Goal: Transaction & Acquisition: Purchase product/service

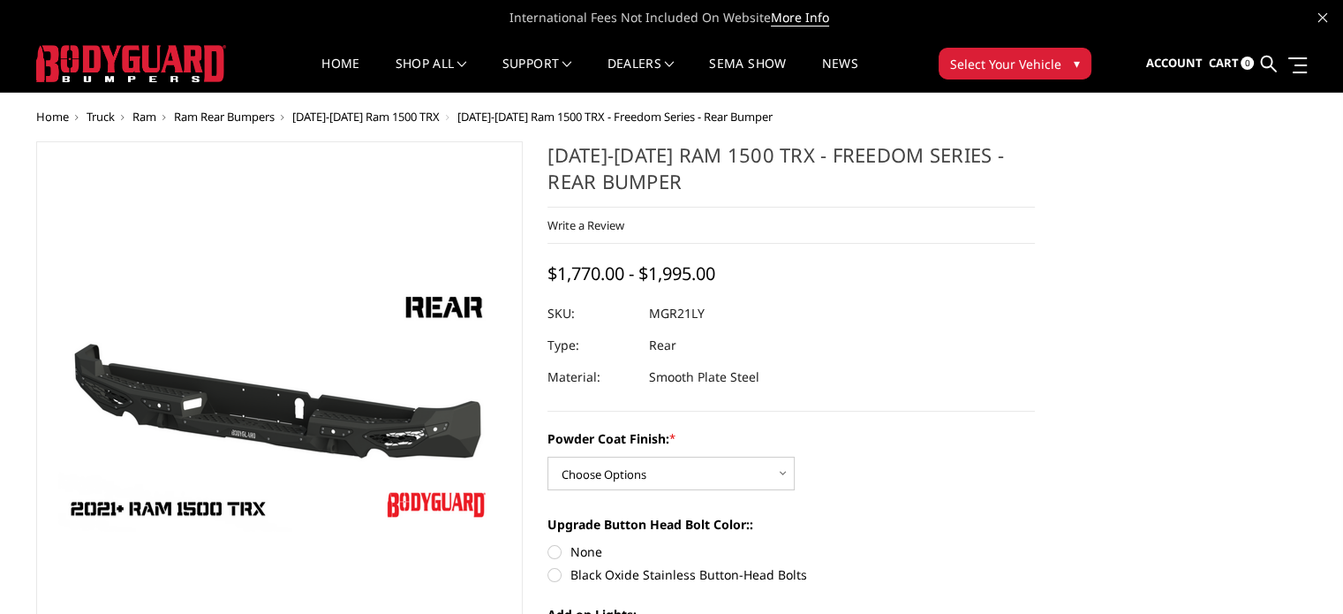
click at [139, 116] on span "Ram" at bounding box center [144, 117] width 24 height 16
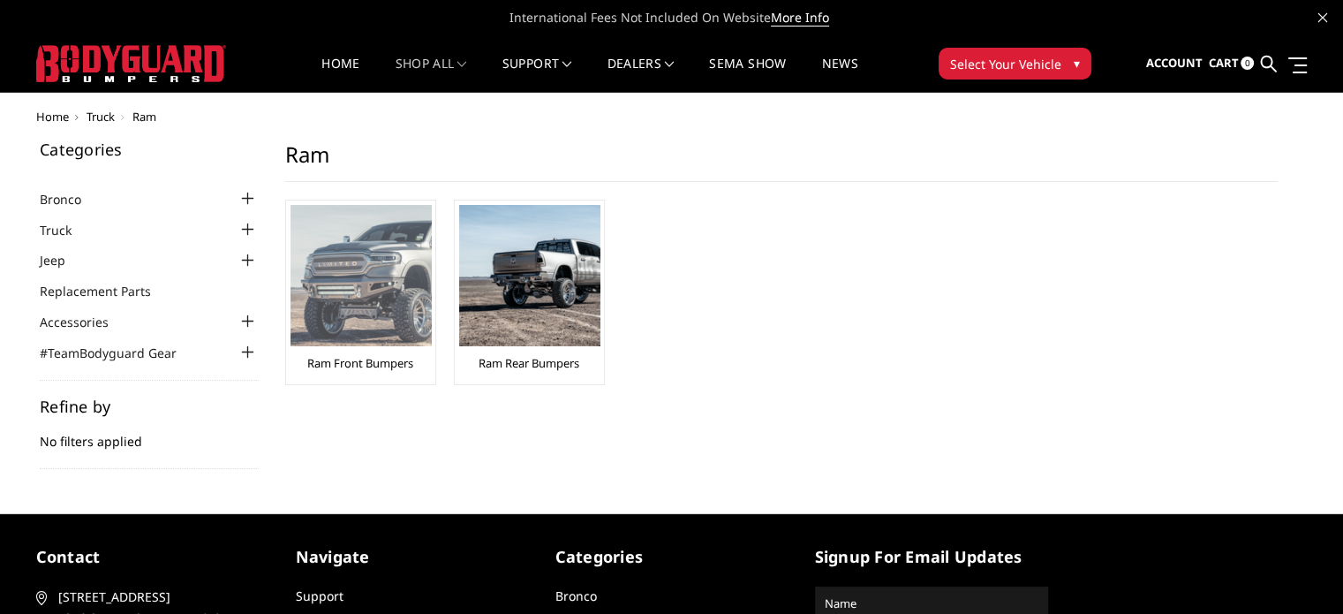
click at [371, 274] on img at bounding box center [361, 275] width 141 height 141
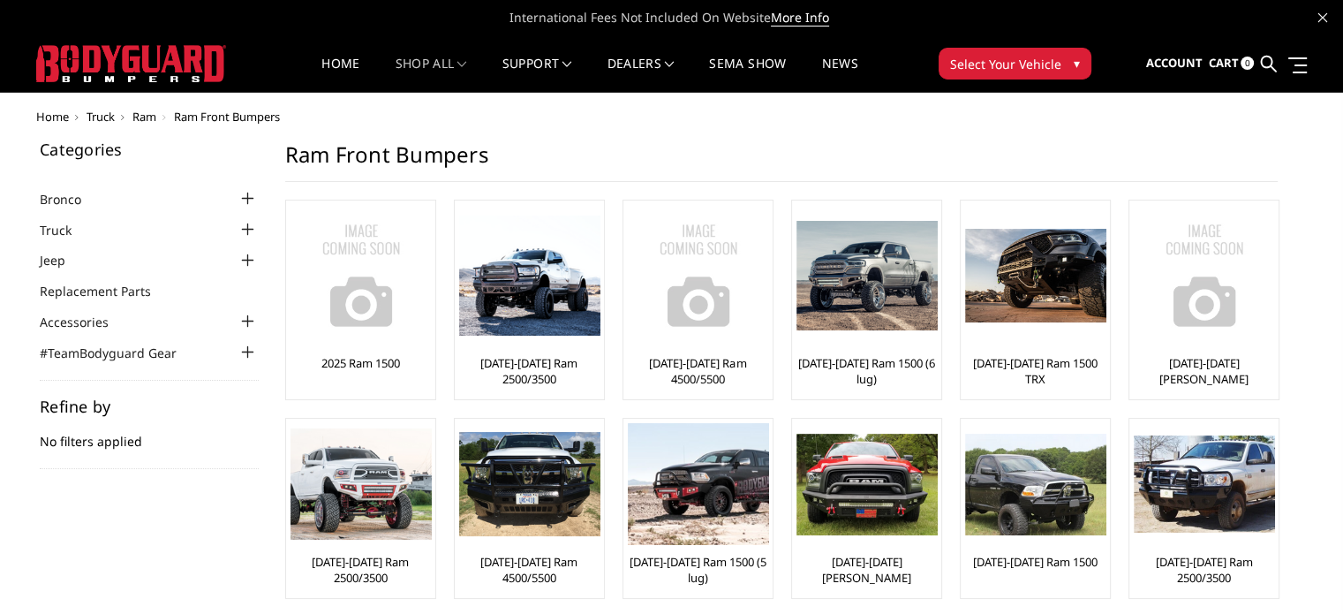
scroll to position [58, 0]
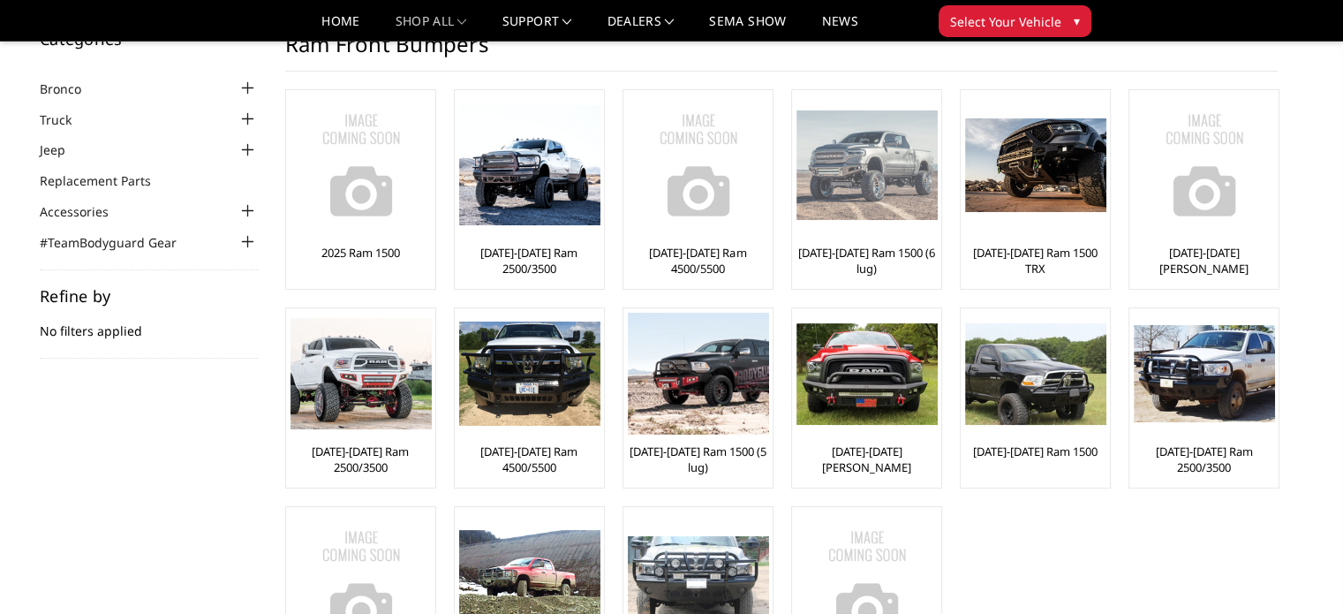
click at [885, 254] on link "[DATE]-[DATE] Ram 1500 (6 lug)" at bounding box center [866, 261] width 140 height 32
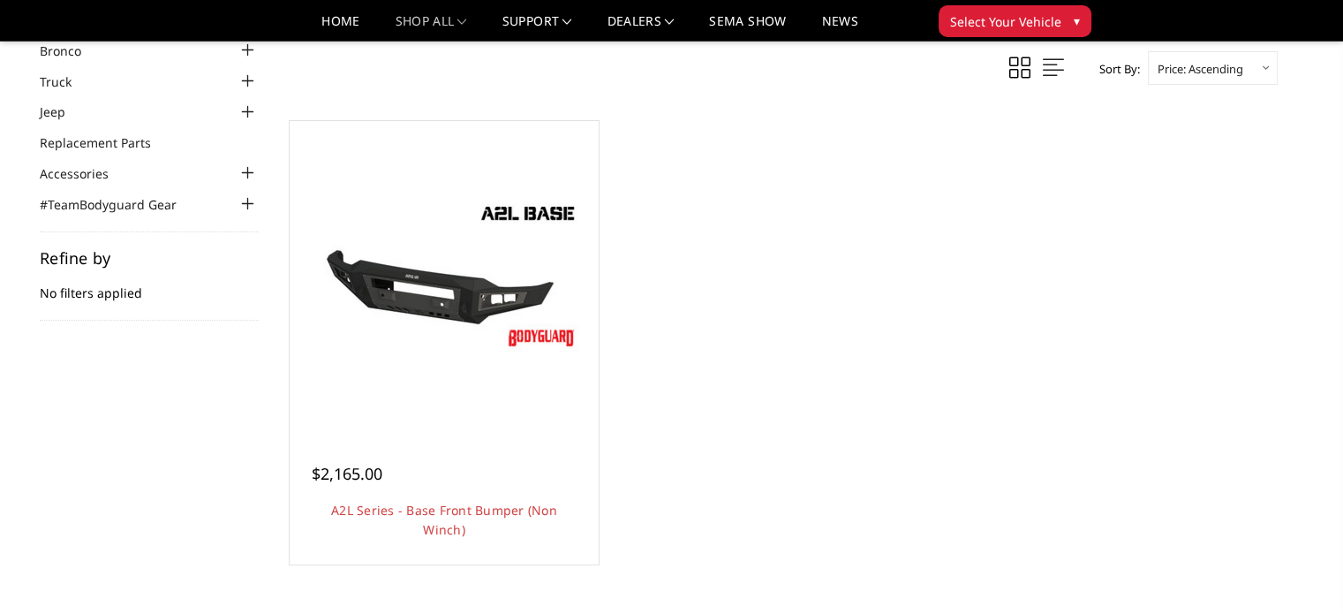
scroll to position [117, 0]
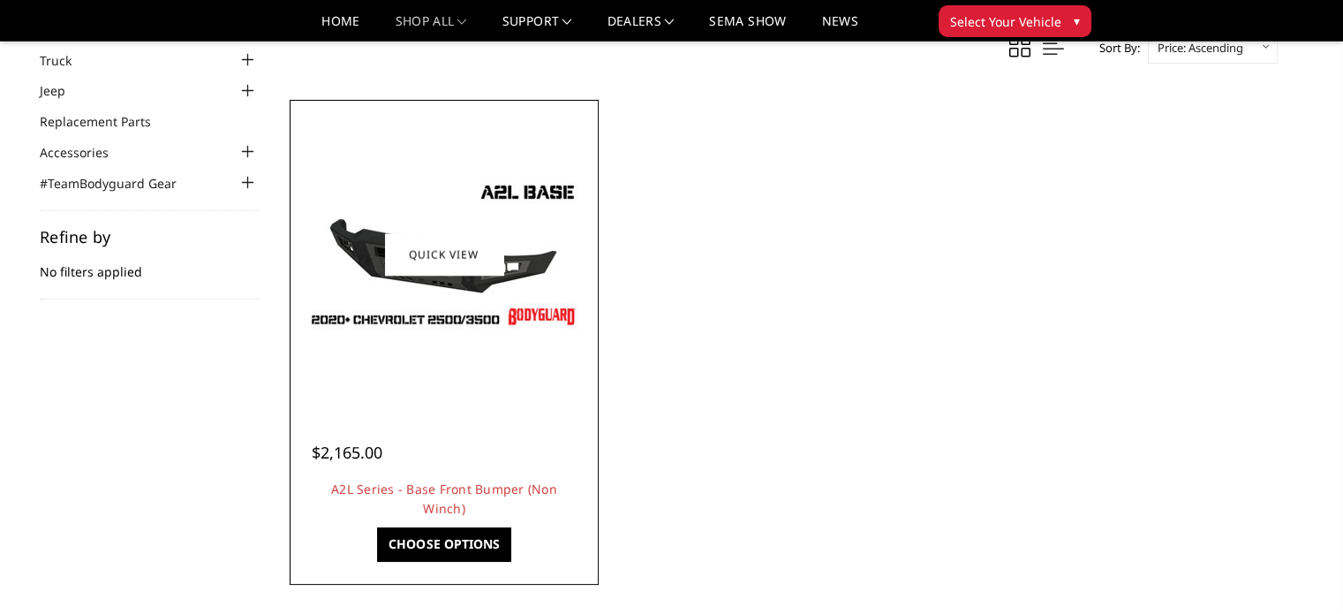
click at [454, 275] on img at bounding box center [444, 254] width 283 height 159
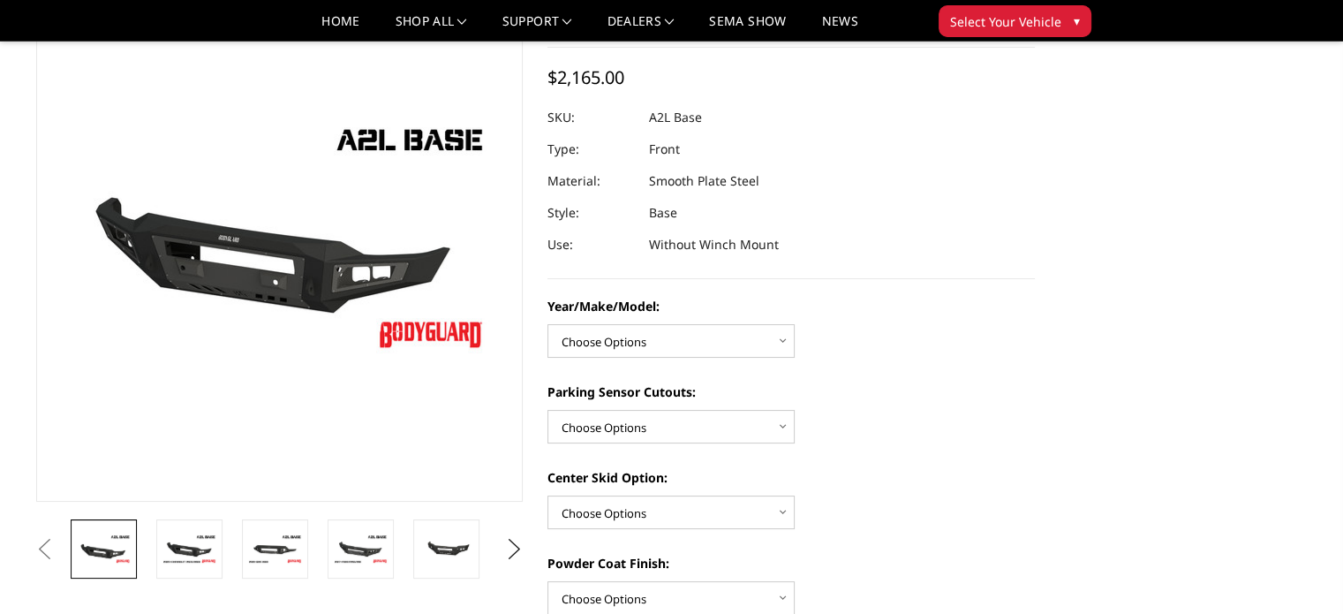
scroll to position [177, 0]
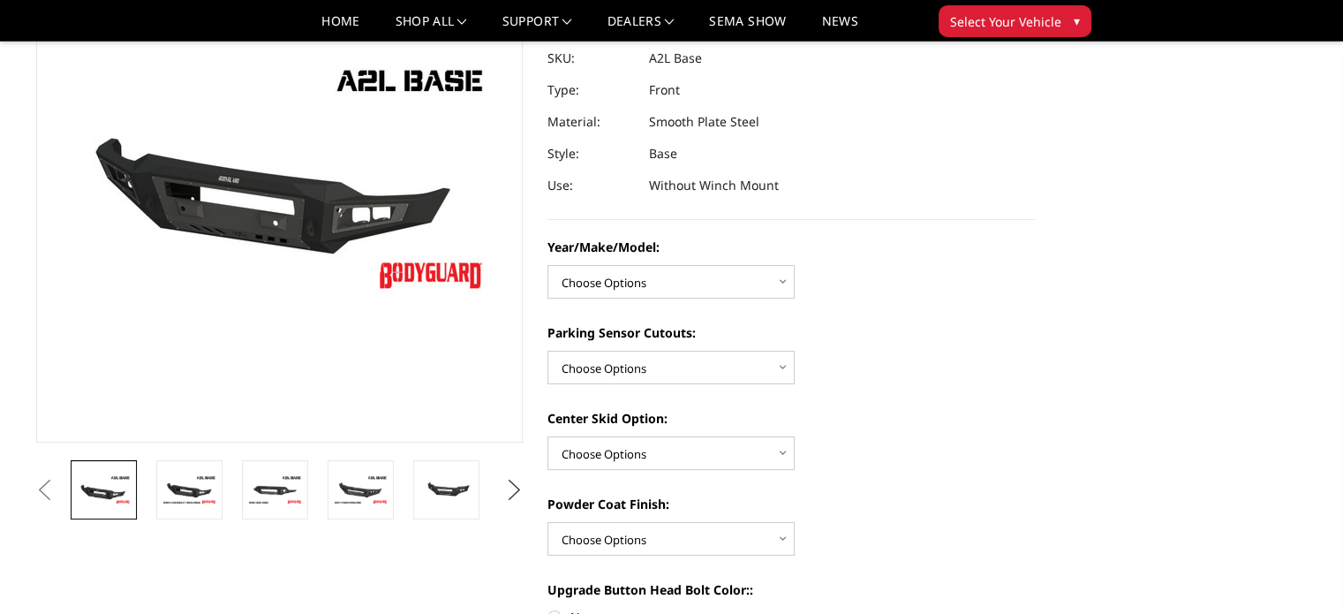
click at [512, 489] on button "Next" at bounding box center [514, 490] width 26 height 26
click at [445, 489] on img at bounding box center [447, 489] width 56 height 37
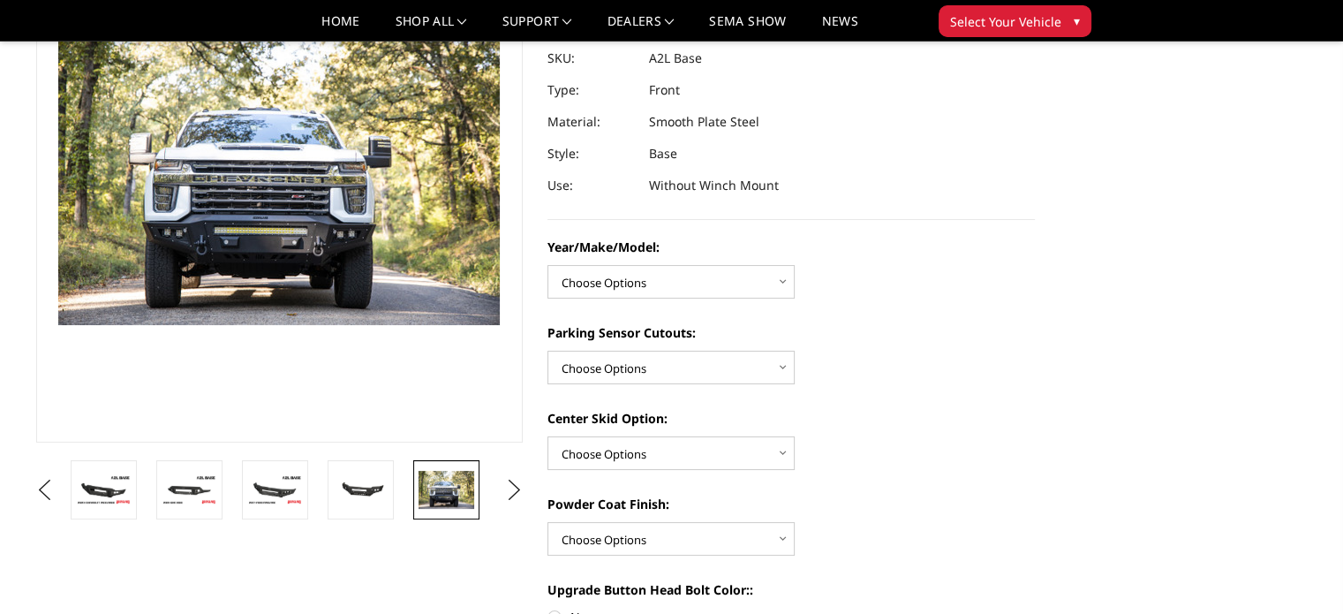
scroll to position [153, 0]
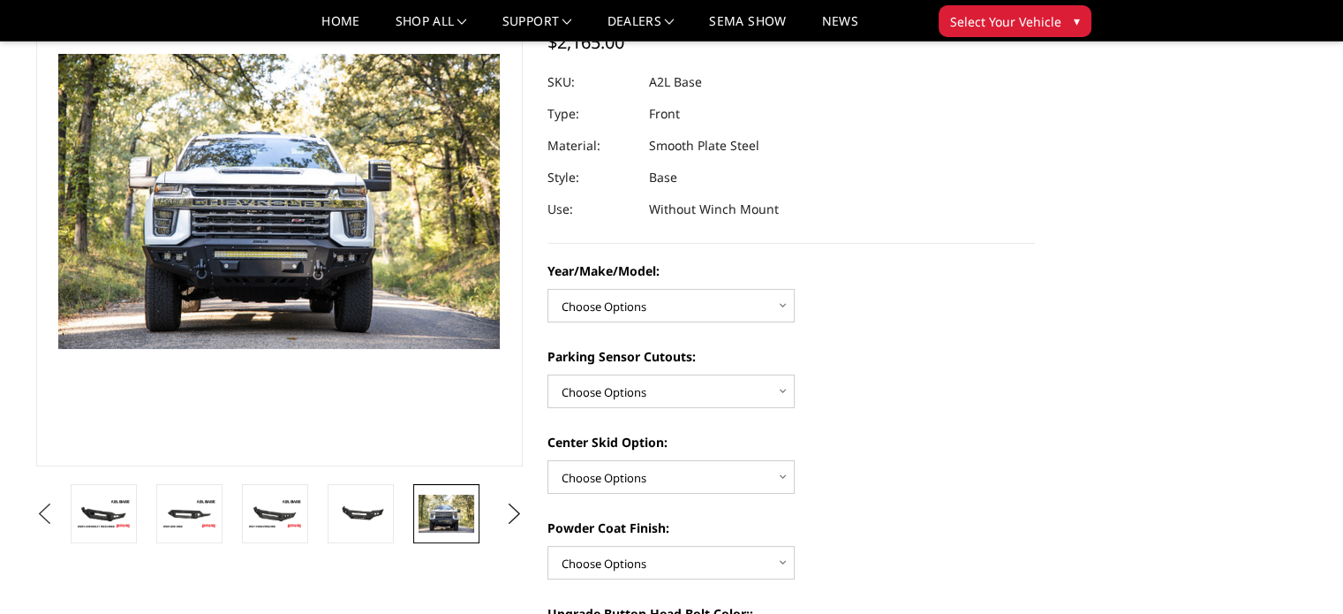
click at [42, 519] on button "Previous" at bounding box center [45, 514] width 26 height 26
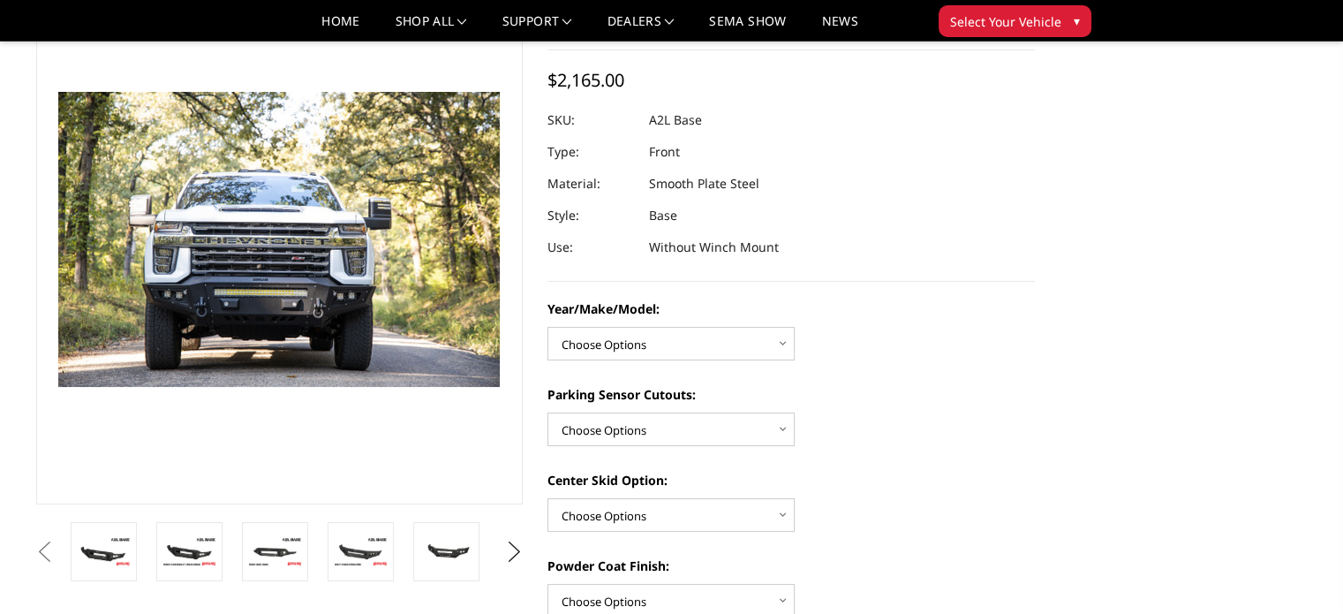
scroll to position [94, 0]
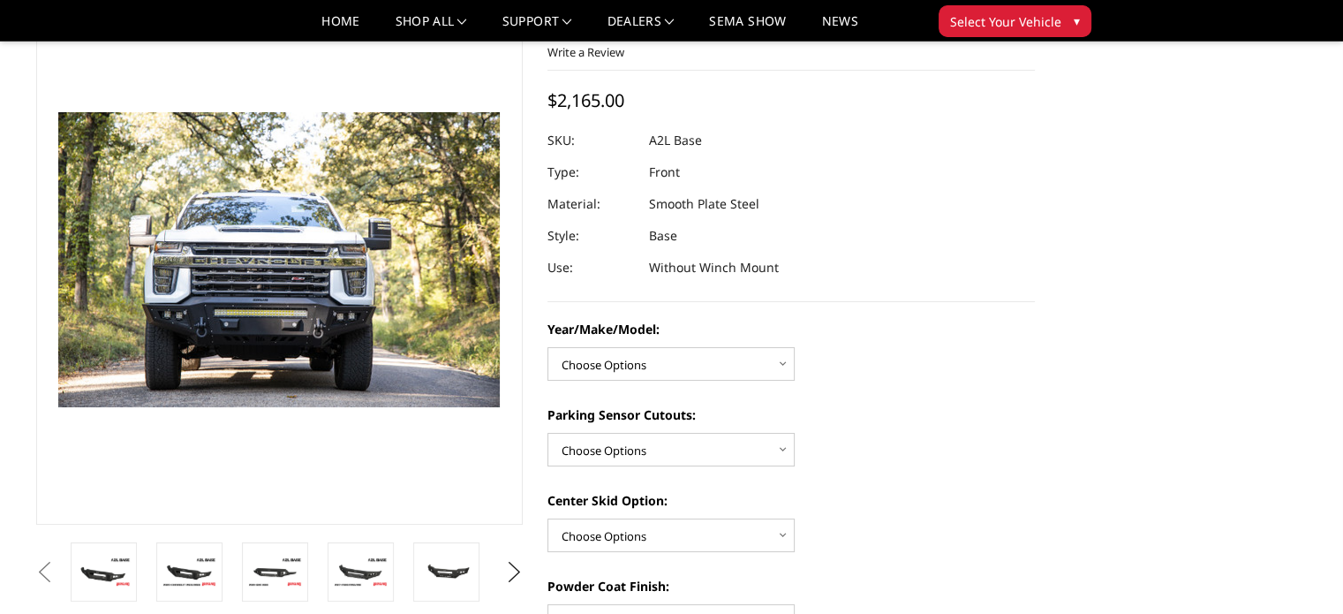
click at [58, 581] on button "Previous" at bounding box center [45, 572] width 26 height 26
click at [113, 565] on img at bounding box center [104, 571] width 56 height 31
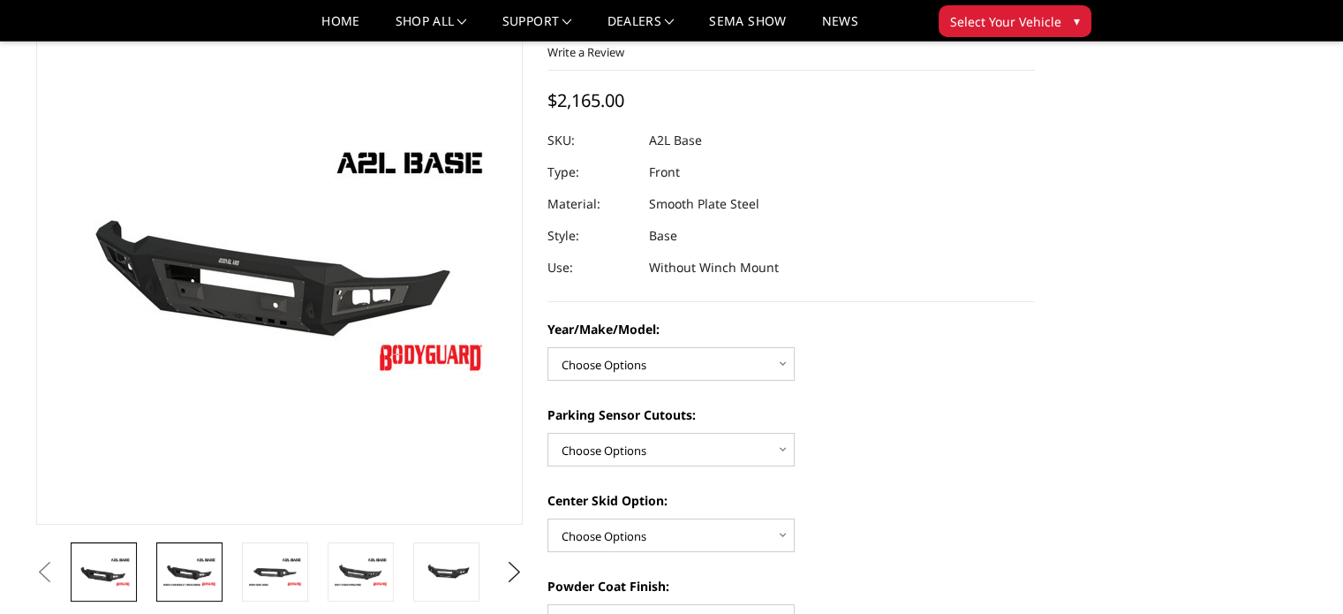
click at [187, 570] on img at bounding box center [190, 571] width 56 height 31
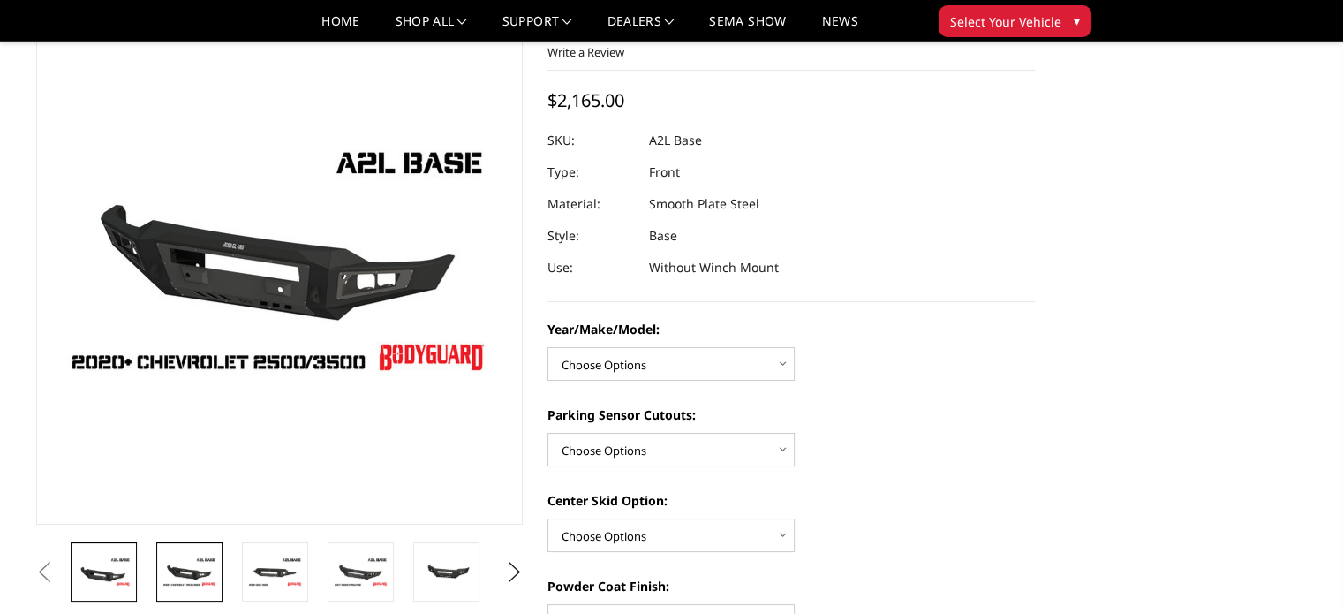
click at [120, 562] on img at bounding box center [104, 571] width 56 height 31
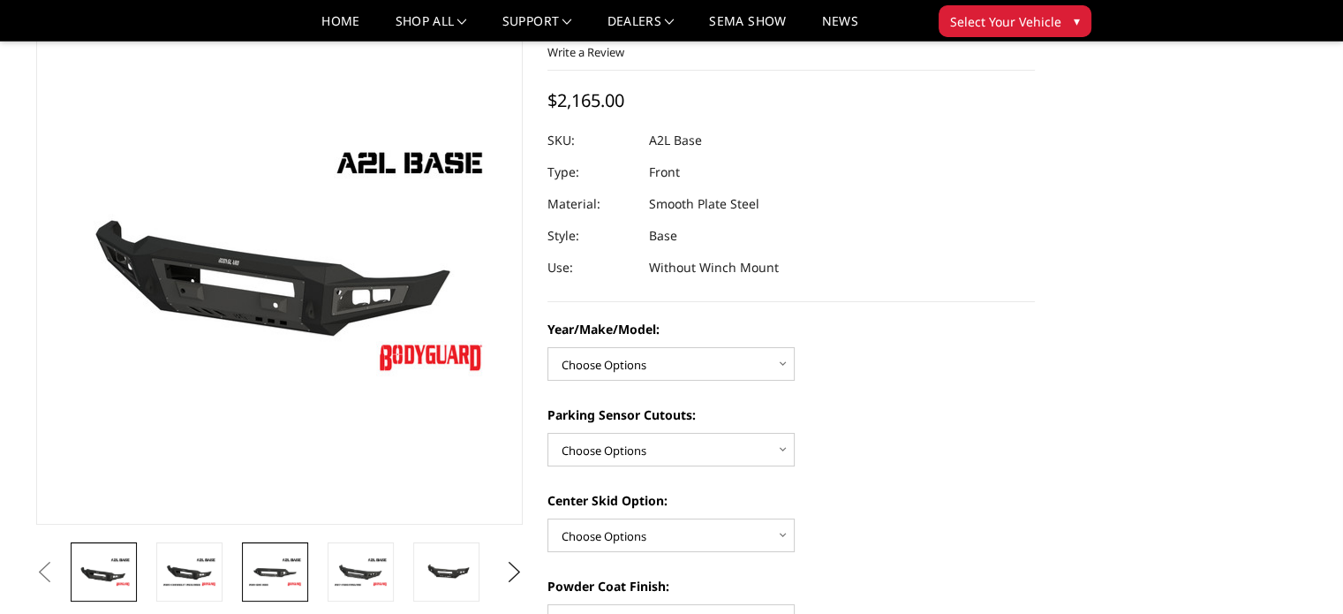
click at [259, 572] on img at bounding box center [275, 571] width 56 height 31
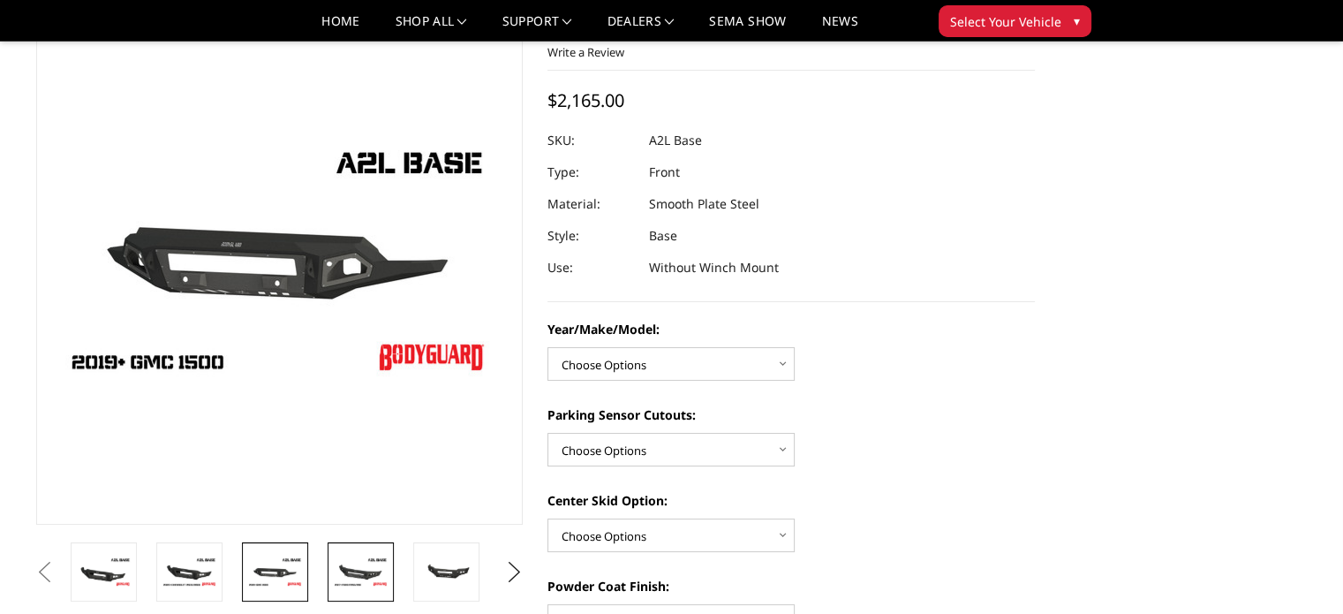
click at [343, 571] on img at bounding box center [361, 571] width 56 height 31
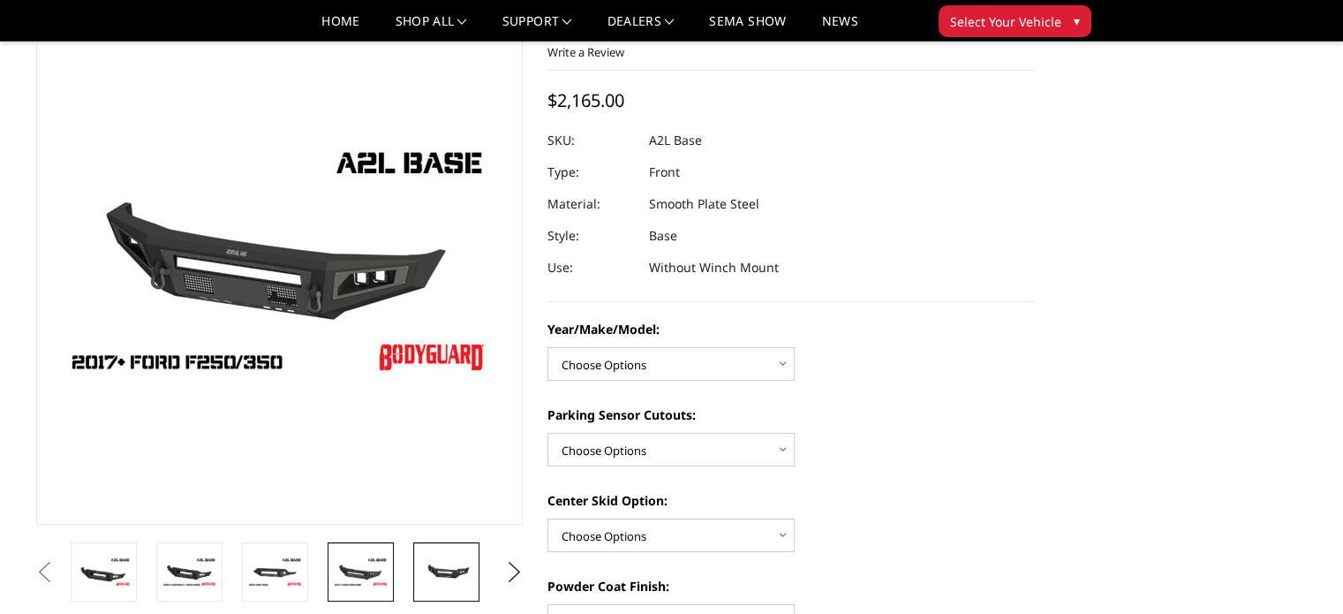
click at [429, 568] on img at bounding box center [447, 572] width 56 height 26
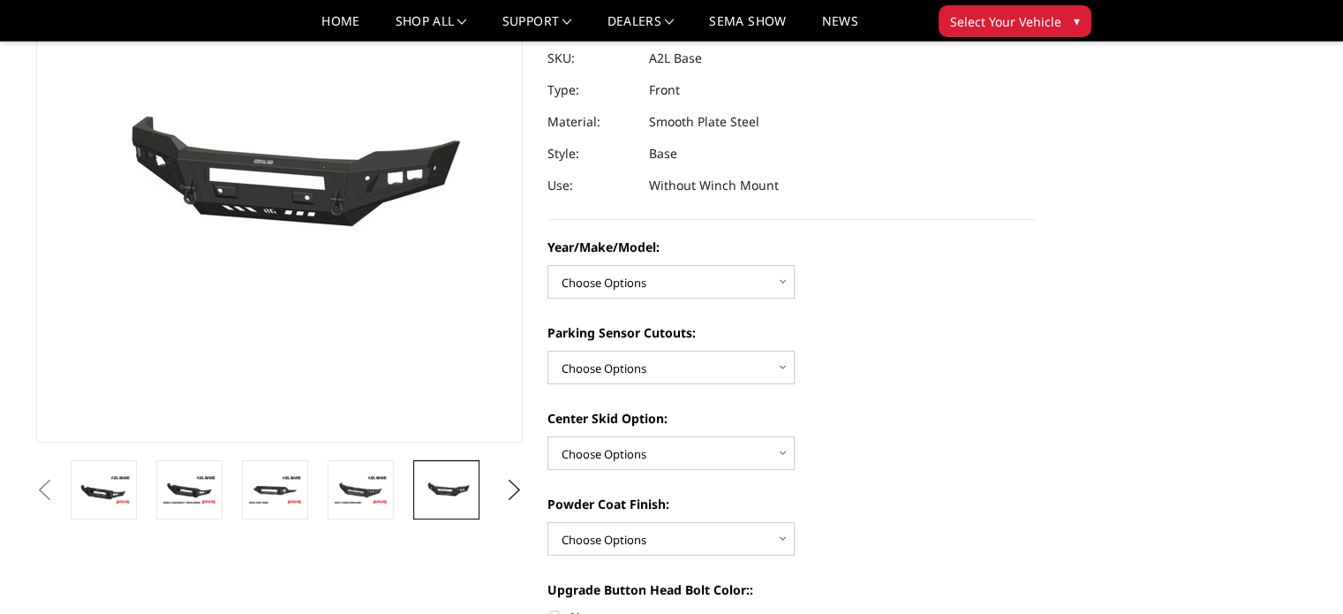
scroll to position [235, 0]
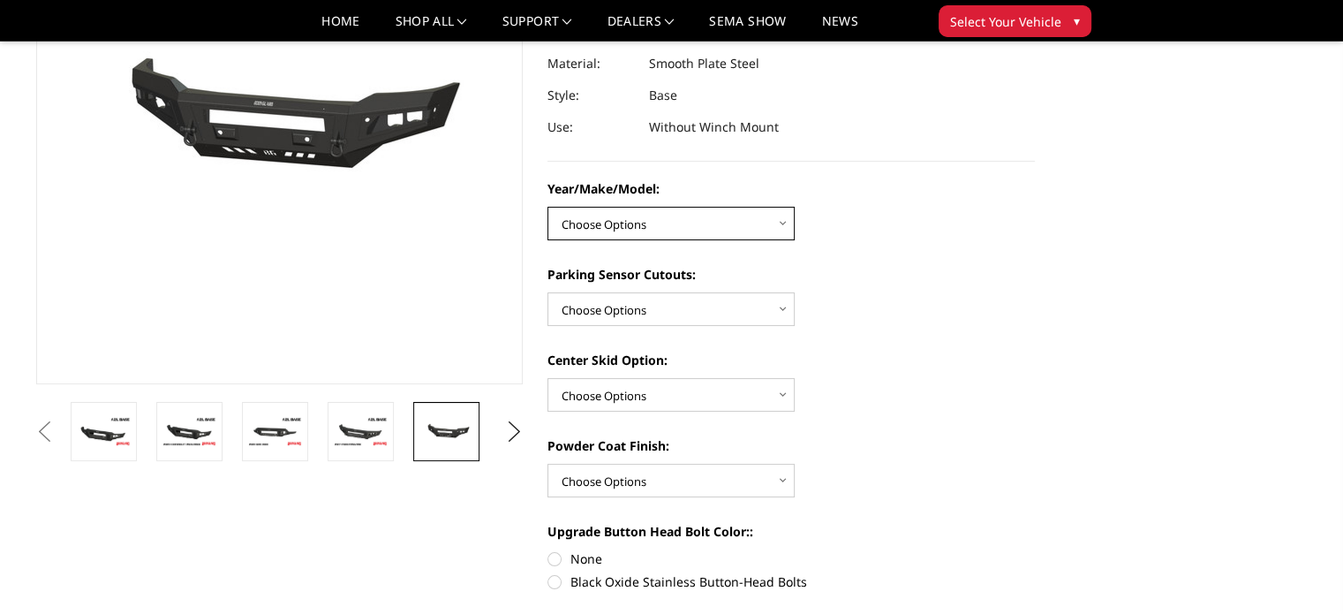
click at [782, 225] on select "Choose Options Chevrolet 15-19 2500/3500 Chevrolet 19-21 1500 Chevrolet 15-20 C…" at bounding box center [670, 224] width 247 height 34
select select "4344"
click at [547, 207] on select "Choose Options Chevrolet 15-19 2500/3500 Chevrolet 19-21 1500 Chevrolet 15-20 C…" at bounding box center [670, 224] width 247 height 34
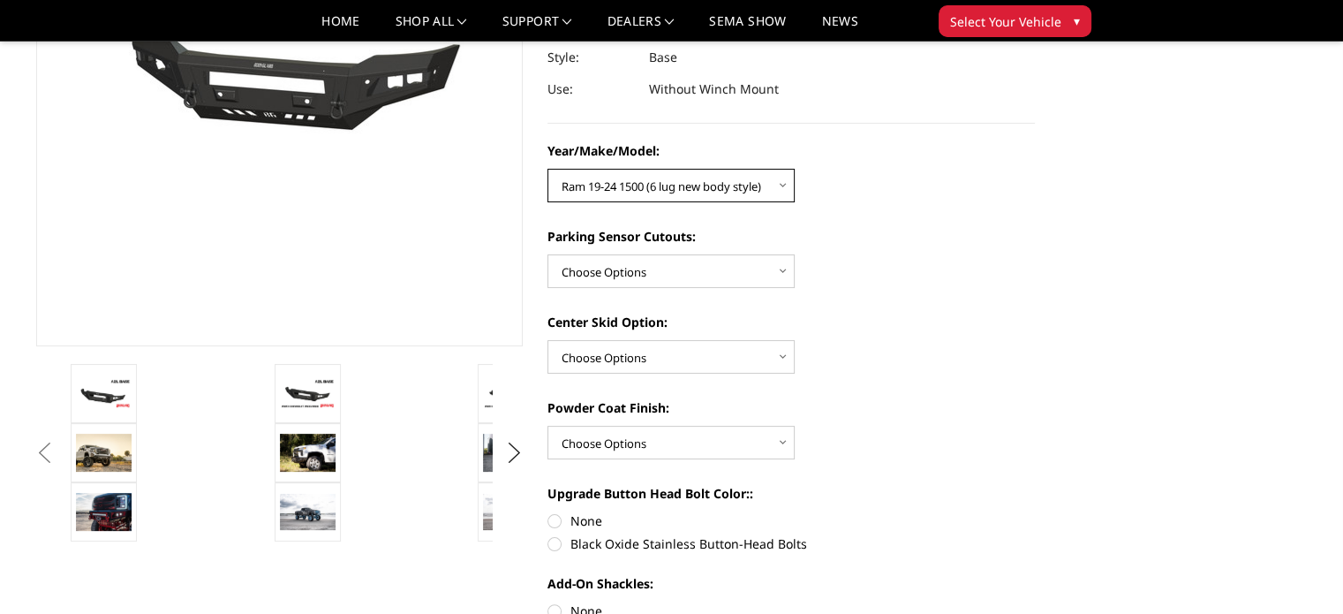
scroll to position [294, 0]
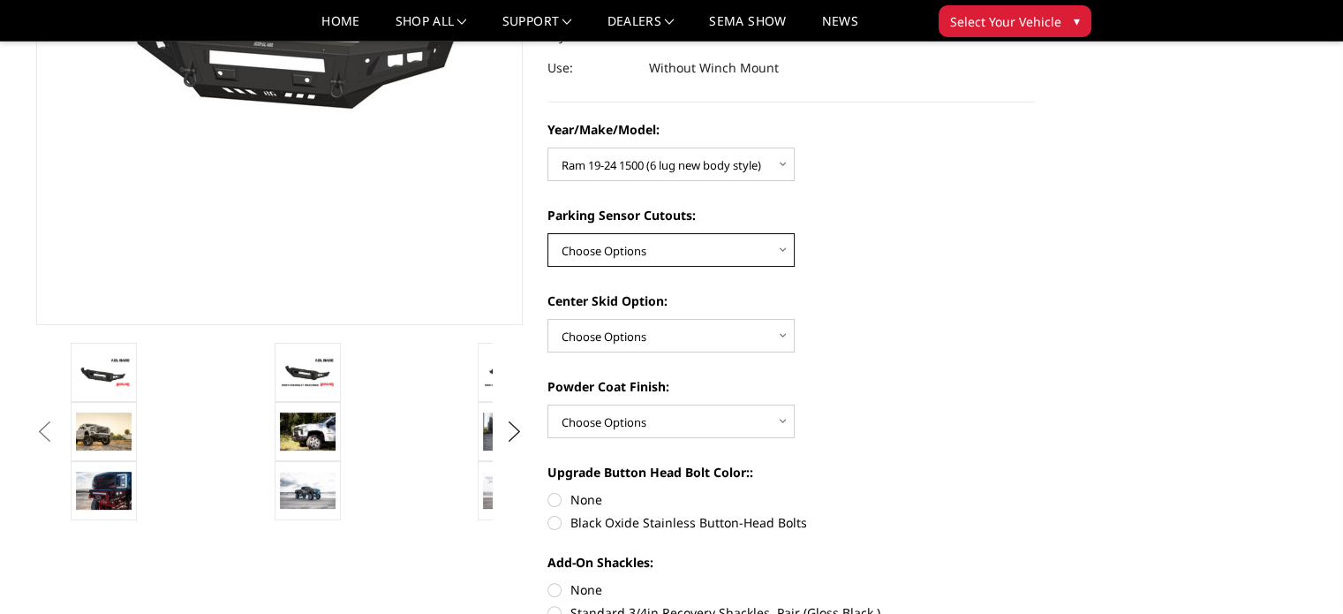
click at [773, 248] on select "Choose Options Yes - With Parking Sensor Cutouts No - Without Parking Sensor Cu…" at bounding box center [670, 250] width 247 height 34
select select "4328"
click at [547, 233] on select "Choose Options Yes - With Parking Sensor Cutouts No - Without Parking Sensor Cu…" at bounding box center [670, 250] width 247 height 34
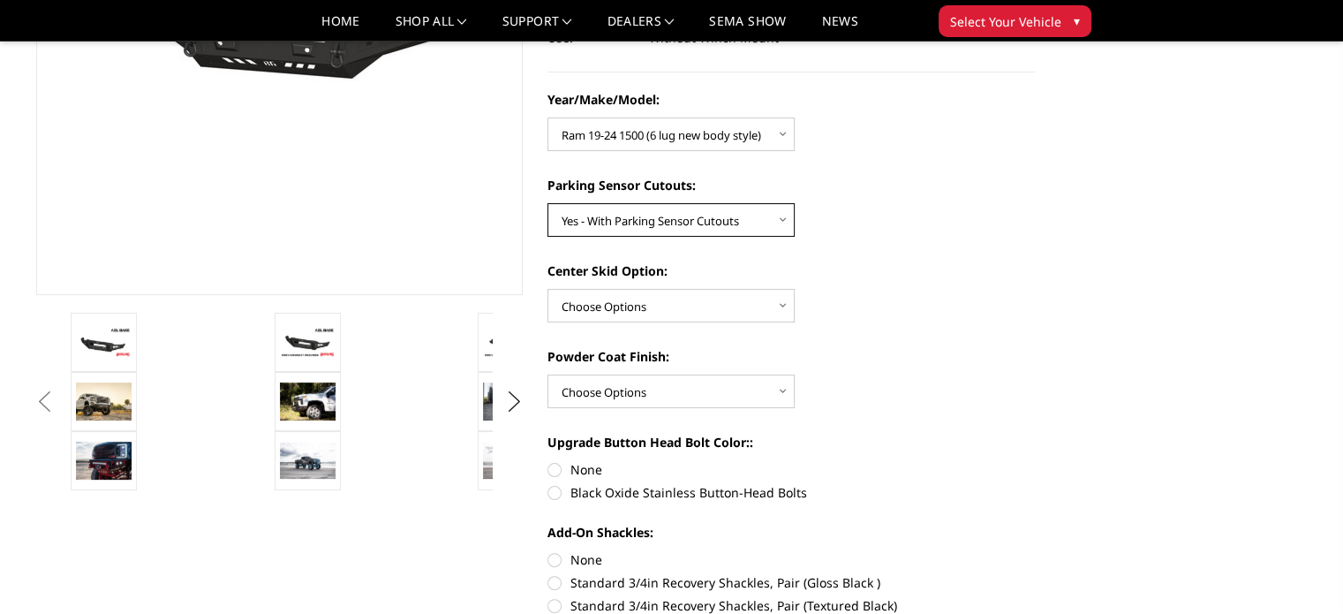
scroll to position [353, 0]
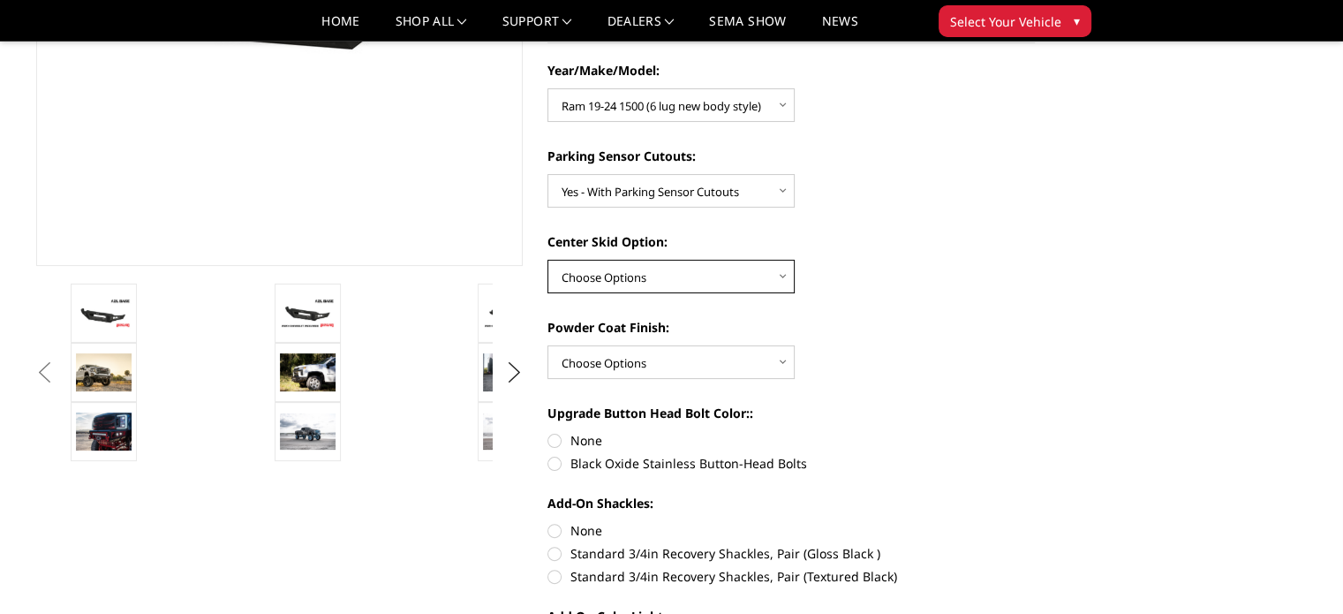
click at [777, 280] on select "Choose Options Single Light Bar Cutout" at bounding box center [670, 277] width 247 height 34
select select "4304"
click at [547, 260] on select "Choose Options Single Light Bar Cutout" at bounding box center [670, 277] width 247 height 34
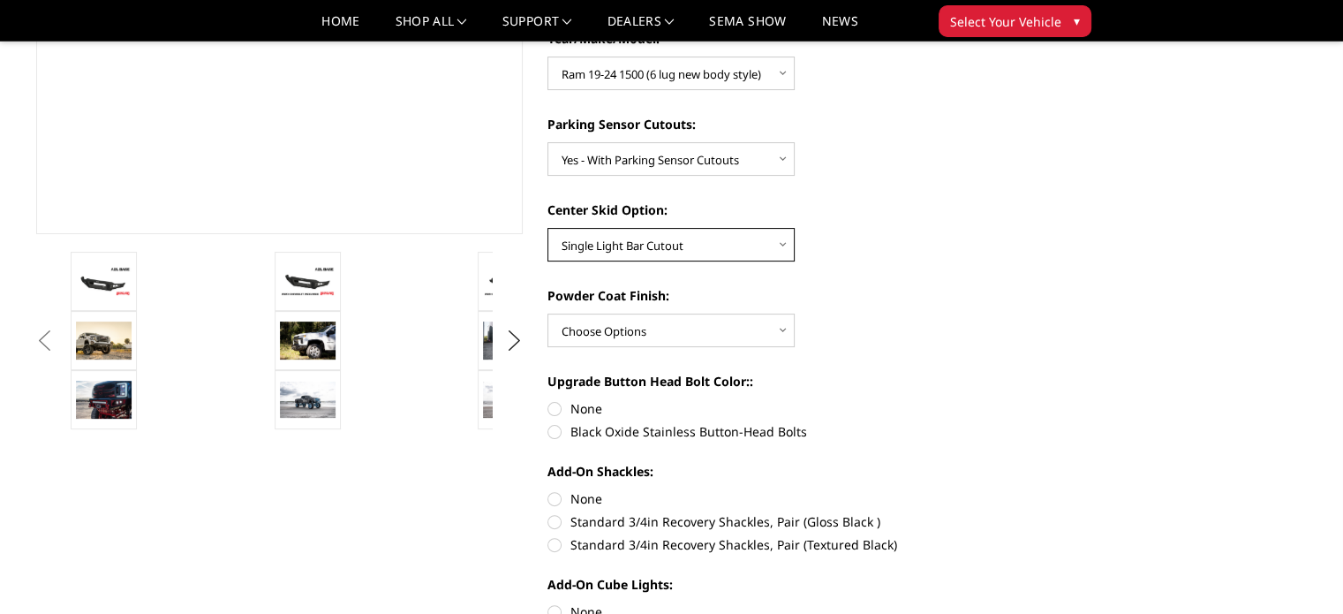
scroll to position [411, 0]
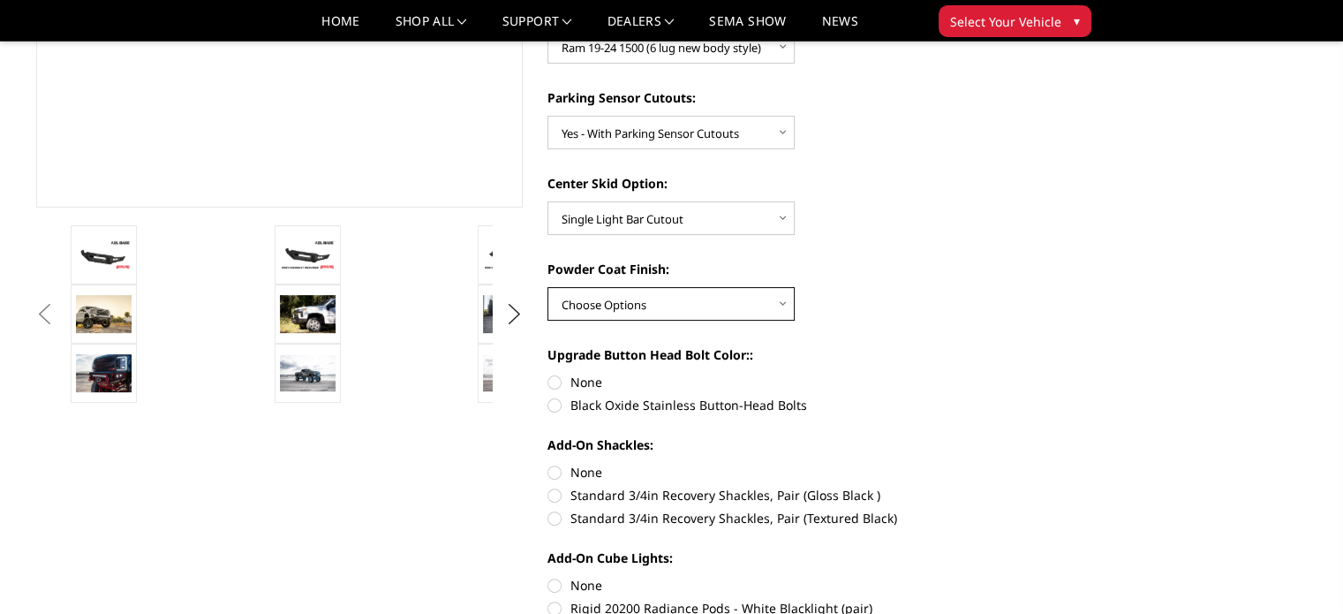
click at [765, 304] on select "Choose Options Bare metal (included) Texture Black Powder Coat" at bounding box center [670, 304] width 247 height 34
select select "4285"
click at [547, 287] on select "Choose Options Bare metal (included) Texture Black Powder Coat" at bounding box center [670, 304] width 247 height 34
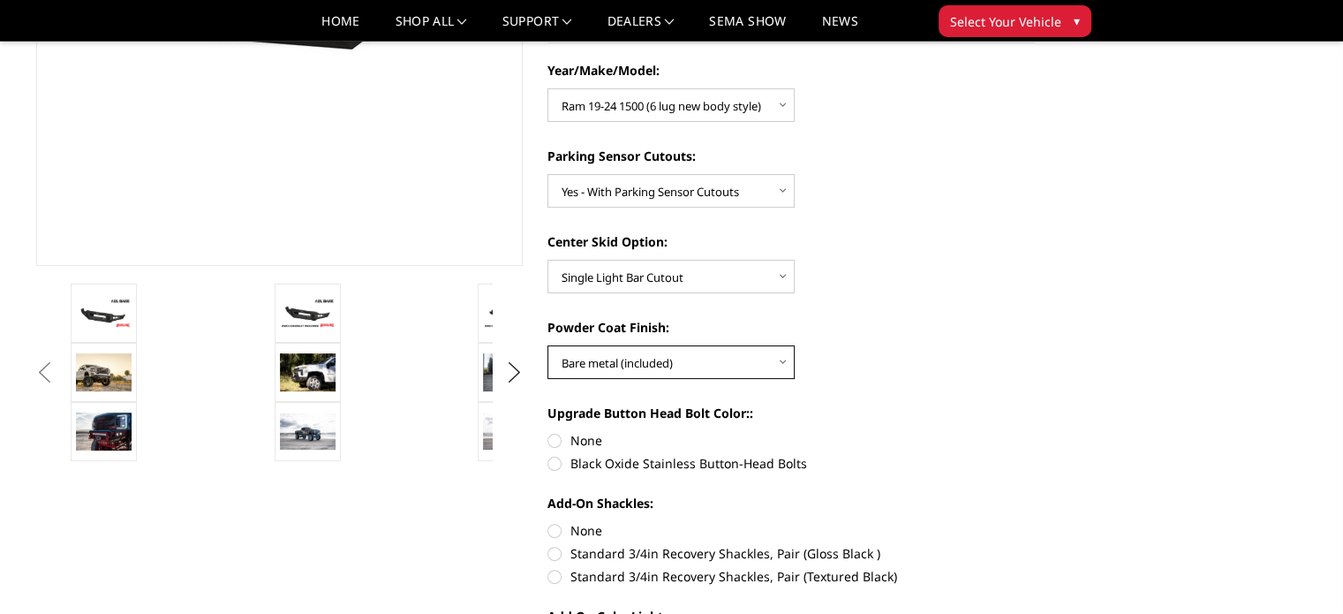
scroll to position [0, 0]
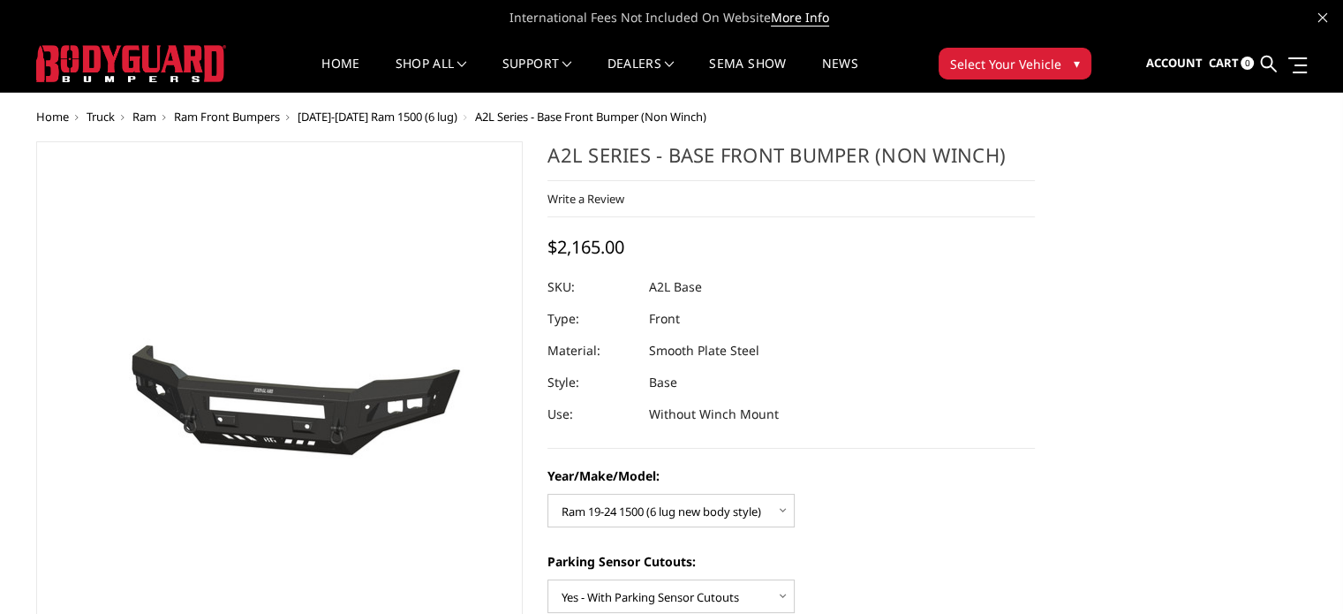
click at [209, 119] on span "Ram Front Bumpers" at bounding box center [227, 117] width 106 height 16
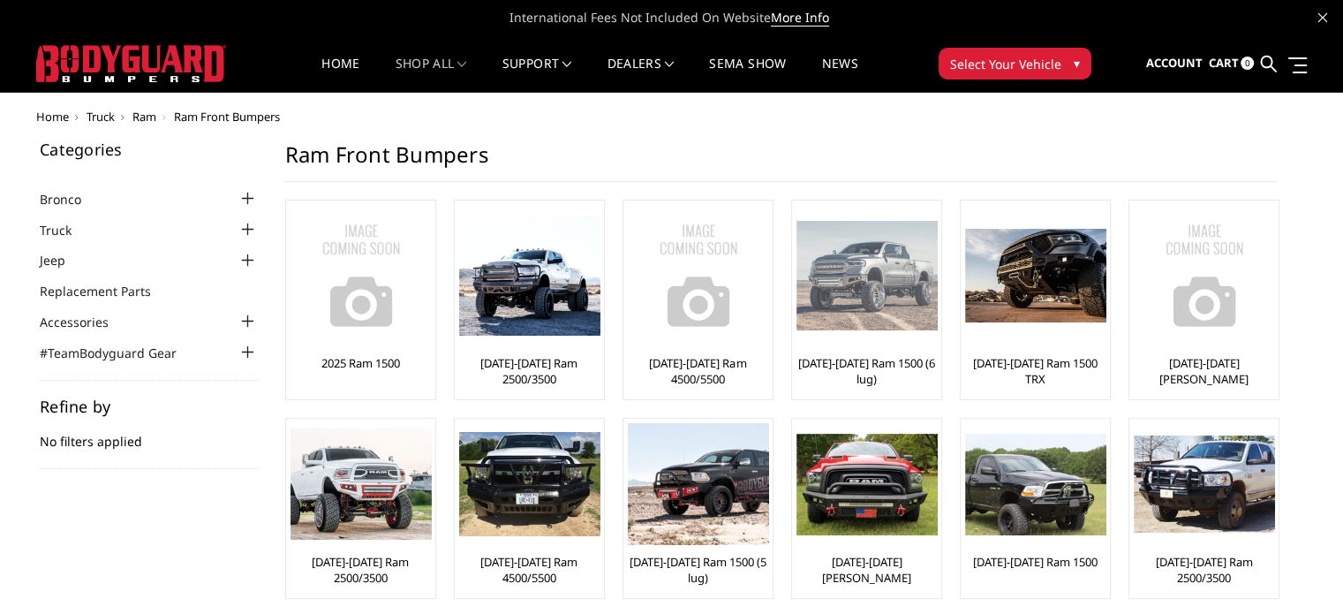
click at [874, 280] on img at bounding box center [866, 275] width 141 height 109
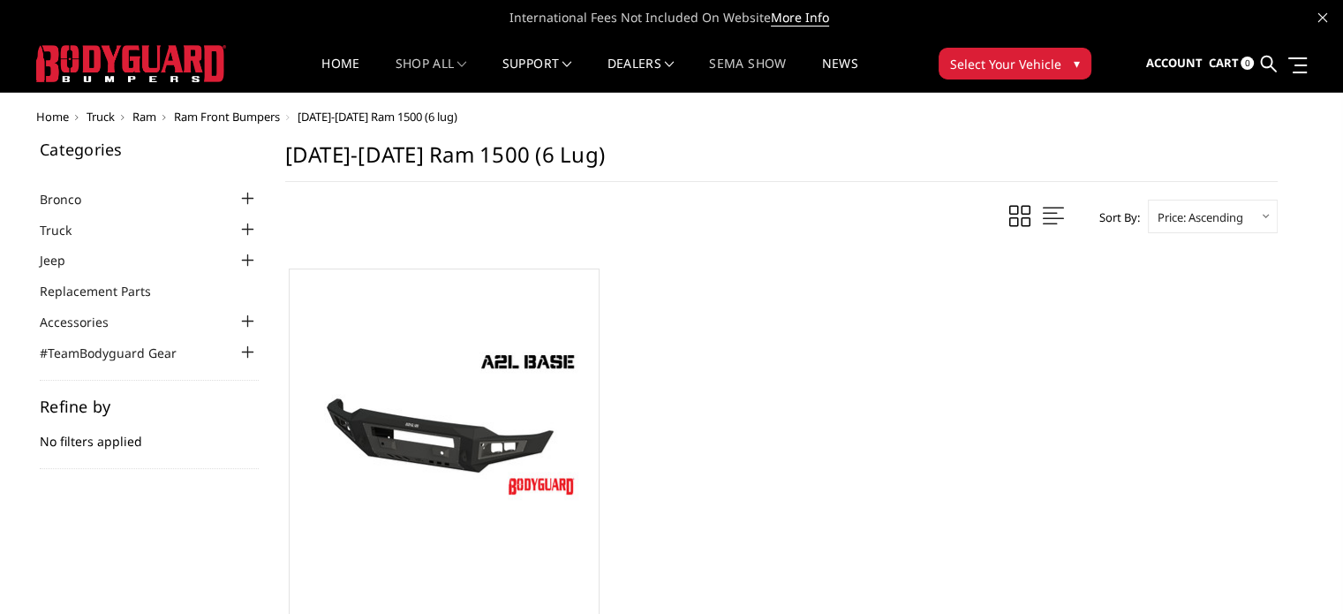
click at [766, 61] on link "SEMA Show" at bounding box center [747, 74] width 77 height 34
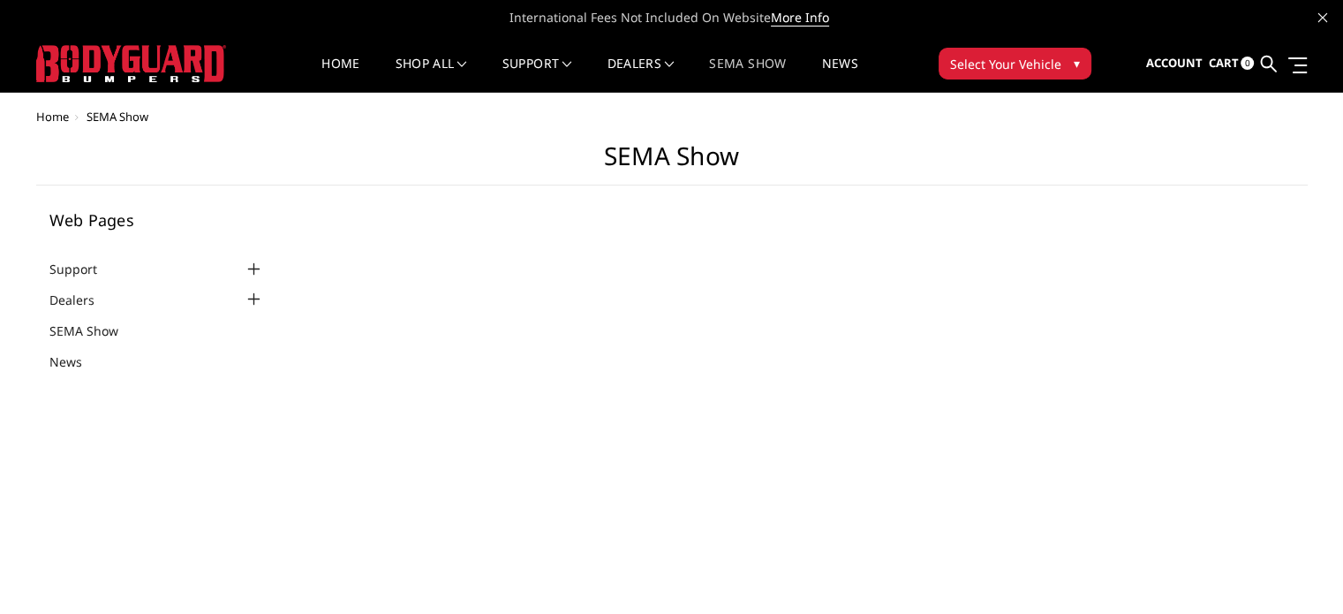
select select "US"
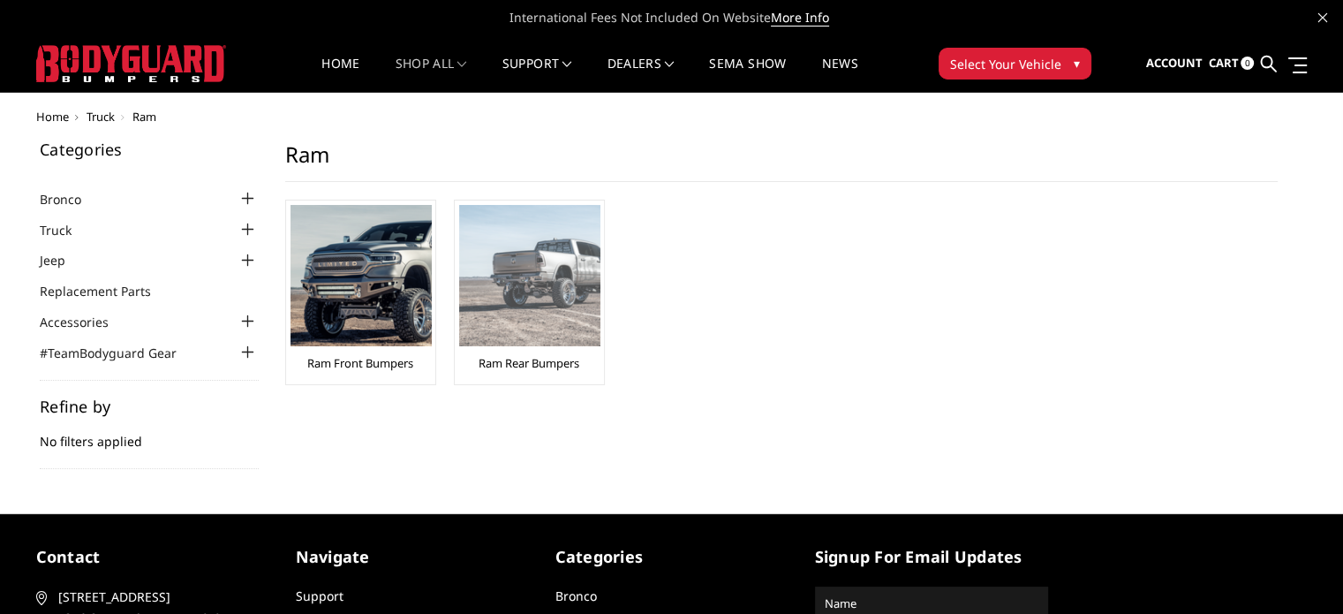
click at [521, 292] on img at bounding box center [529, 275] width 141 height 141
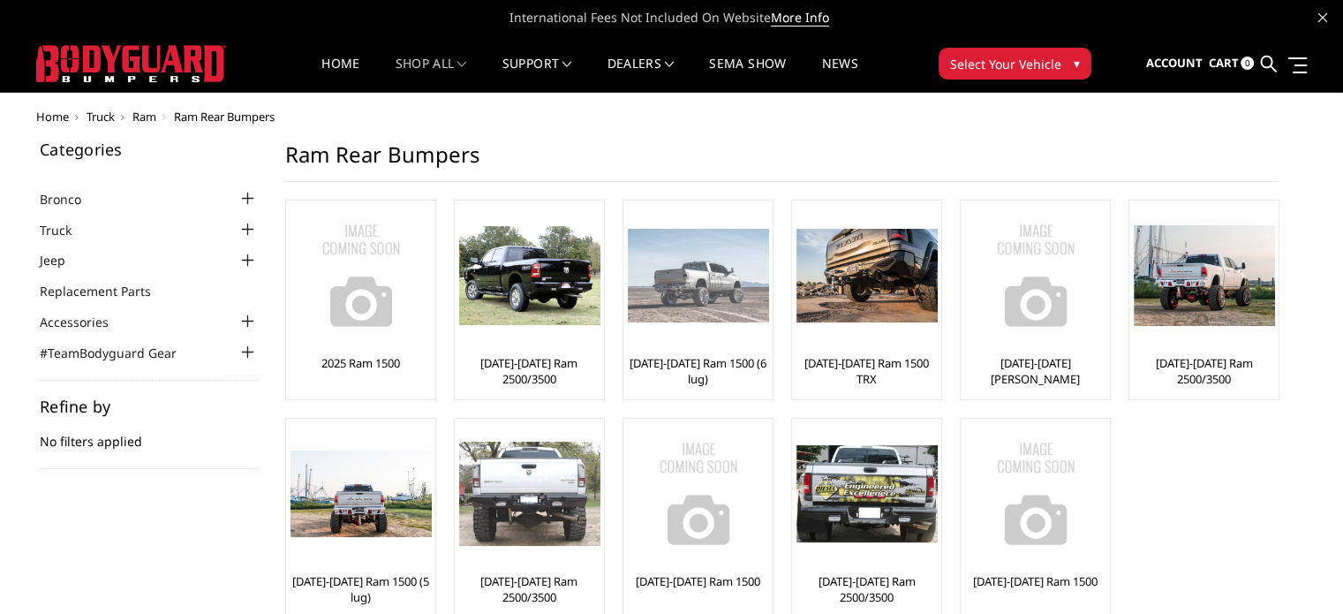
click at [703, 368] on link "[DATE]-[DATE] Ram 1500 (6 lug)" at bounding box center [698, 371] width 140 height 32
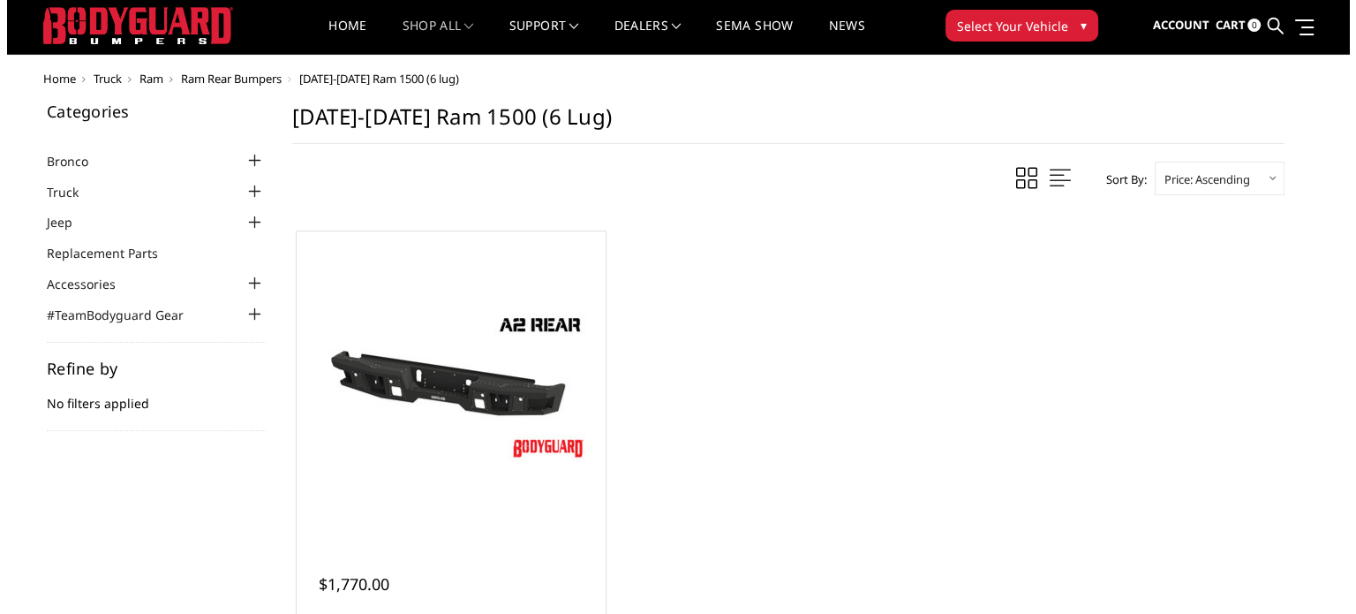
scroll to position [58, 0]
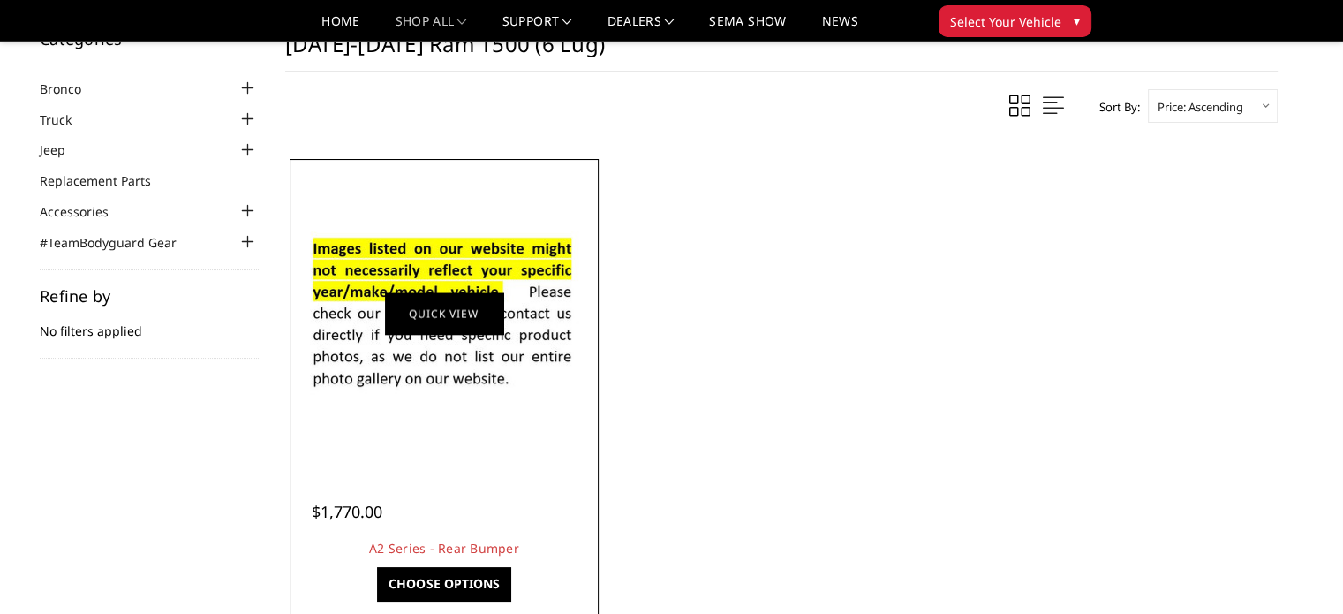
click at [451, 303] on link "Quick view" at bounding box center [444, 313] width 118 height 42
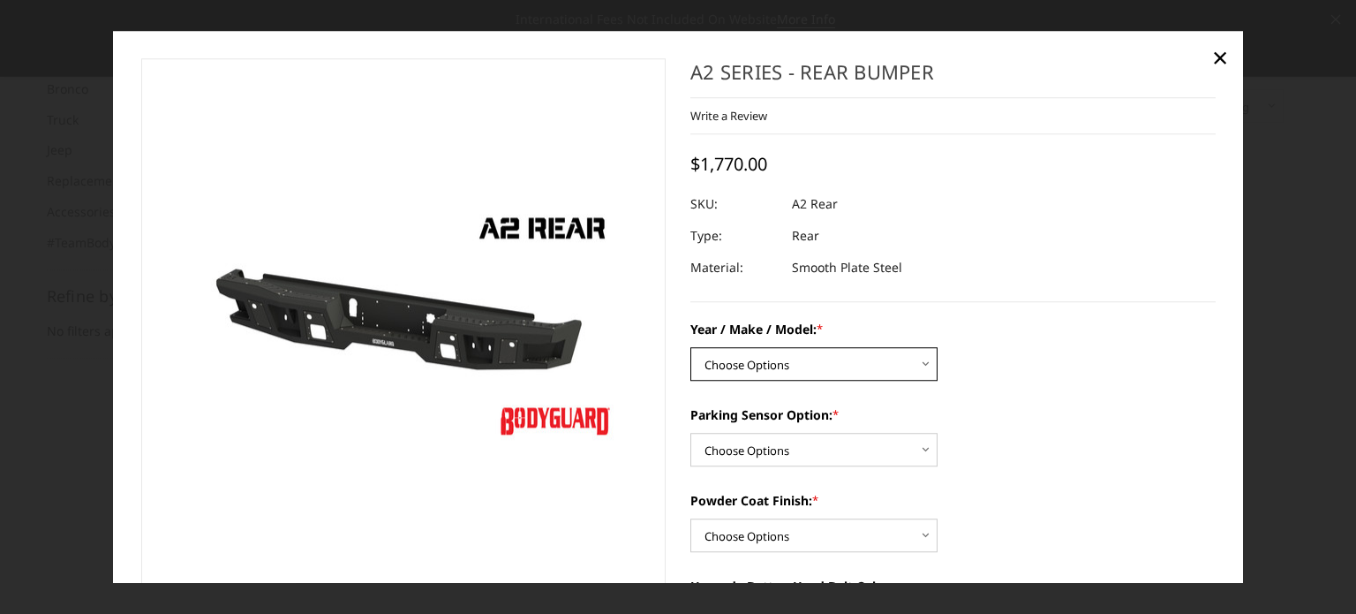
click at [913, 366] on select "Choose Options Chevrolet/GMC 20-24 2500 / 3500 Chevrolet/GMC 15-19 2500 / 3500 …" at bounding box center [814, 364] width 247 height 34
select select "1463"
click at [691, 348] on select "Choose Options Chevrolet/GMC 20-24 2500 / 3500 Chevrolet/GMC 15-19 2500 / 3500 …" at bounding box center [814, 364] width 247 height 34
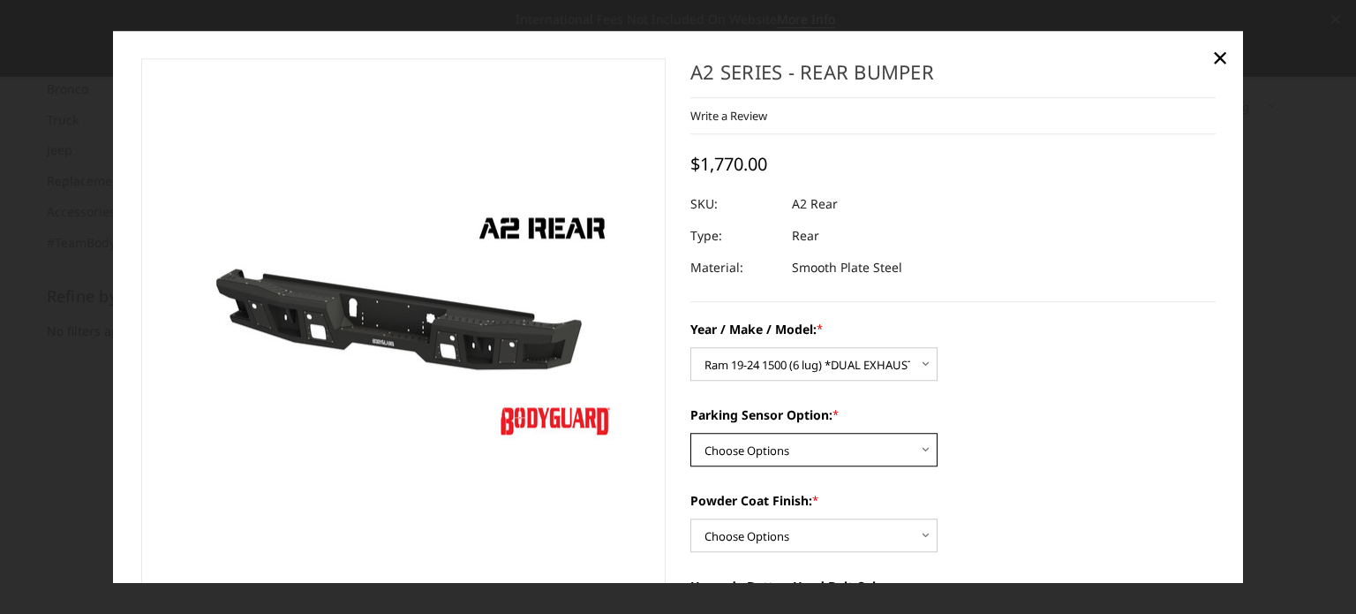
click at [908, 447] on select "Choose Options Yes - With sensor cutouts No - Without sensor cutouts" at bounding box center [814, 450] width 247 height 34
select select "564"
click at [691, 434] on select "Choose Options Yes - With sensor cutouts No - Without sensor cutouts" at bounding box center [814, 450] width 247 height 34
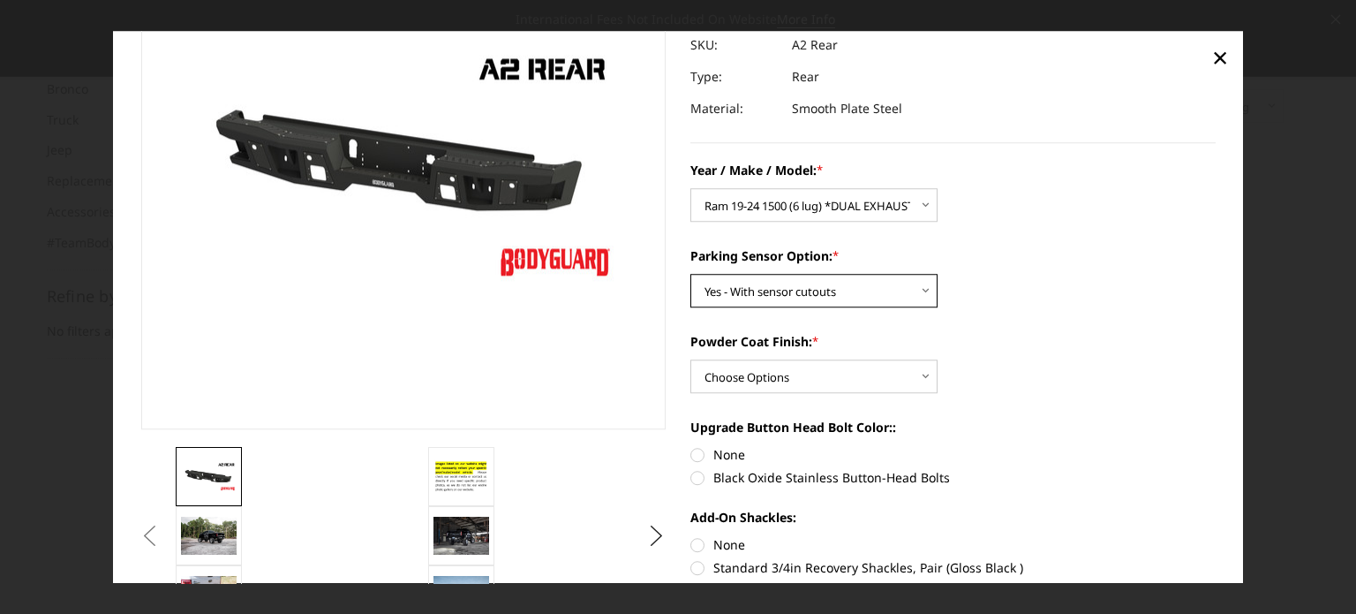
scroll to position [177, 0]
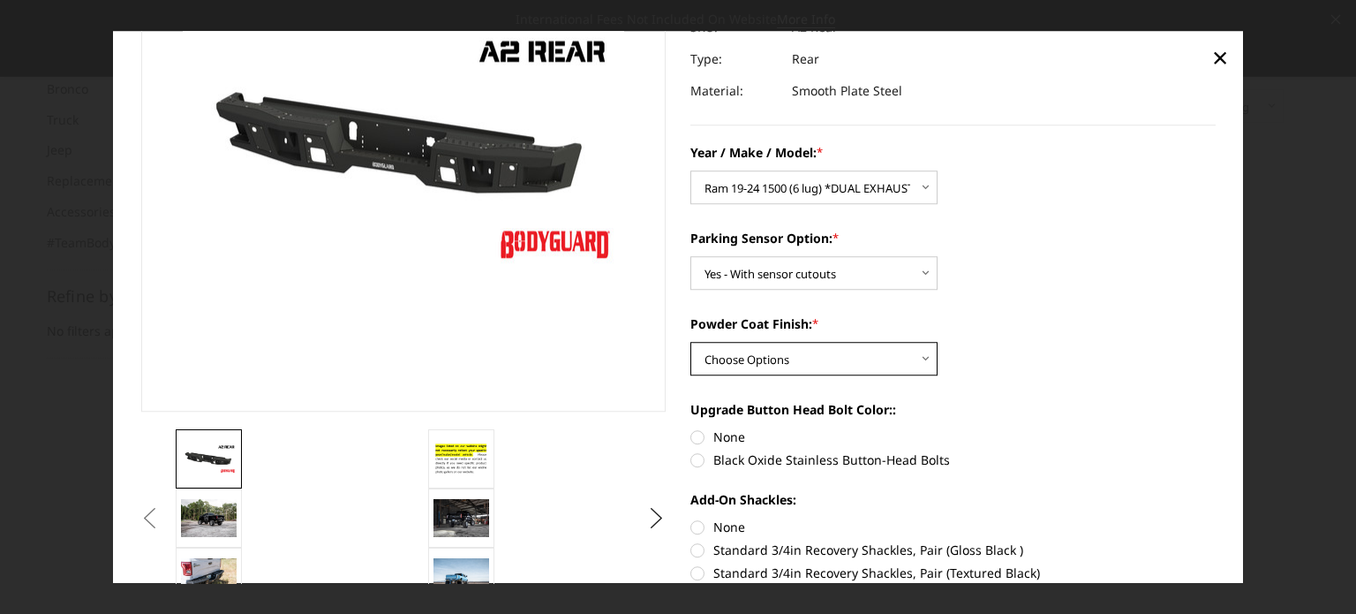
click at [923, 359] on select "Choose Options Bare metal (included) Texture black powder coat" at bounding box center [814, 359] width 247 height 34
select select "551"
click at [691, 343] on select "Choose Options Bare metal (included) Texture black powder coat" at bounding box center [814, 359] width 247 height 34
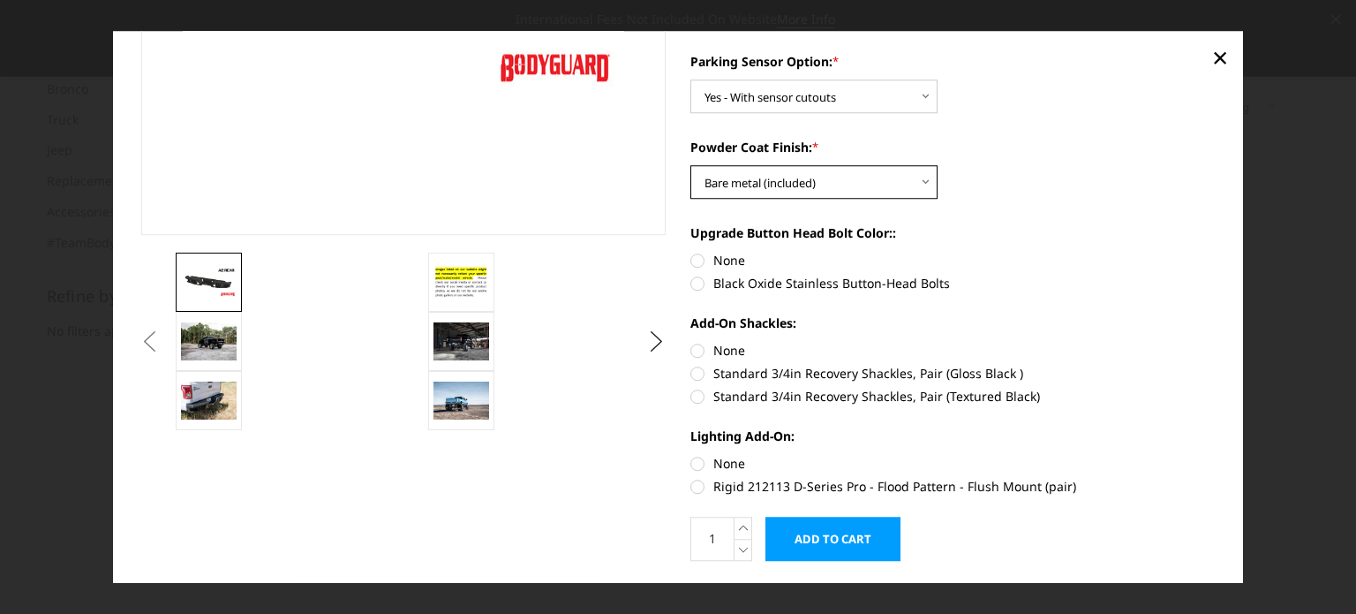
scroll to position [403, 0]
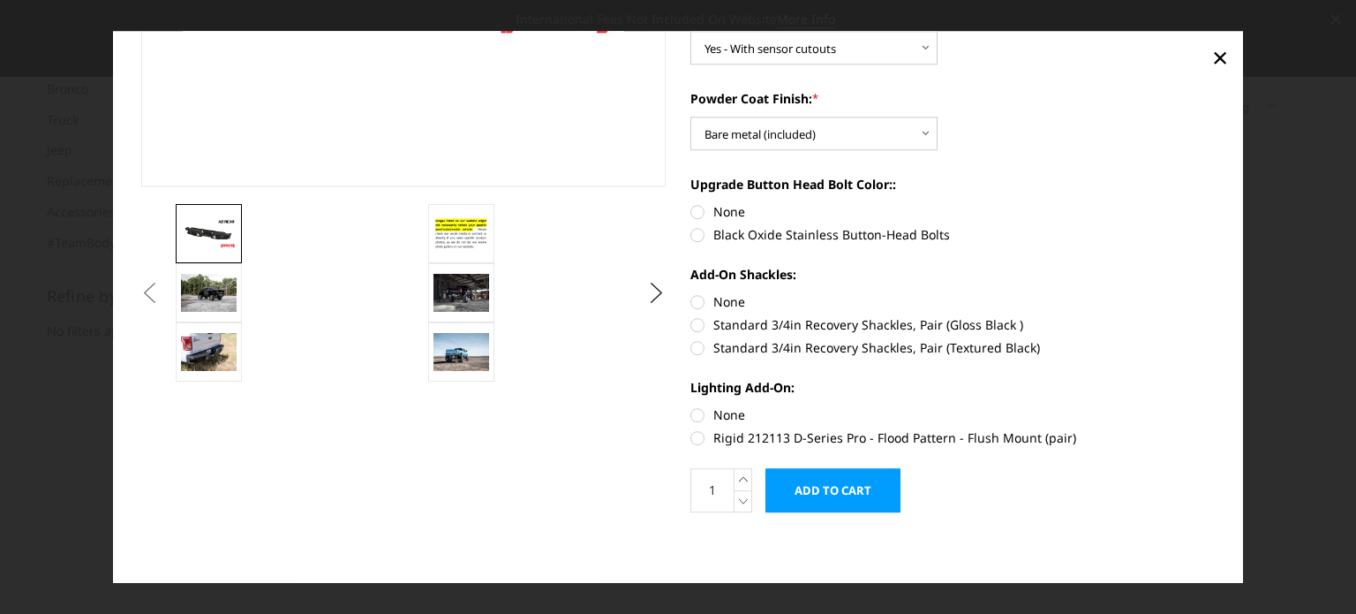
click at [691, 413] on label "None" at bounding box center [953, 414] width 525 height 19
click at [691, 406] on input "None" at bounding box center [691, 405] width 1 height 1
radio input "true"
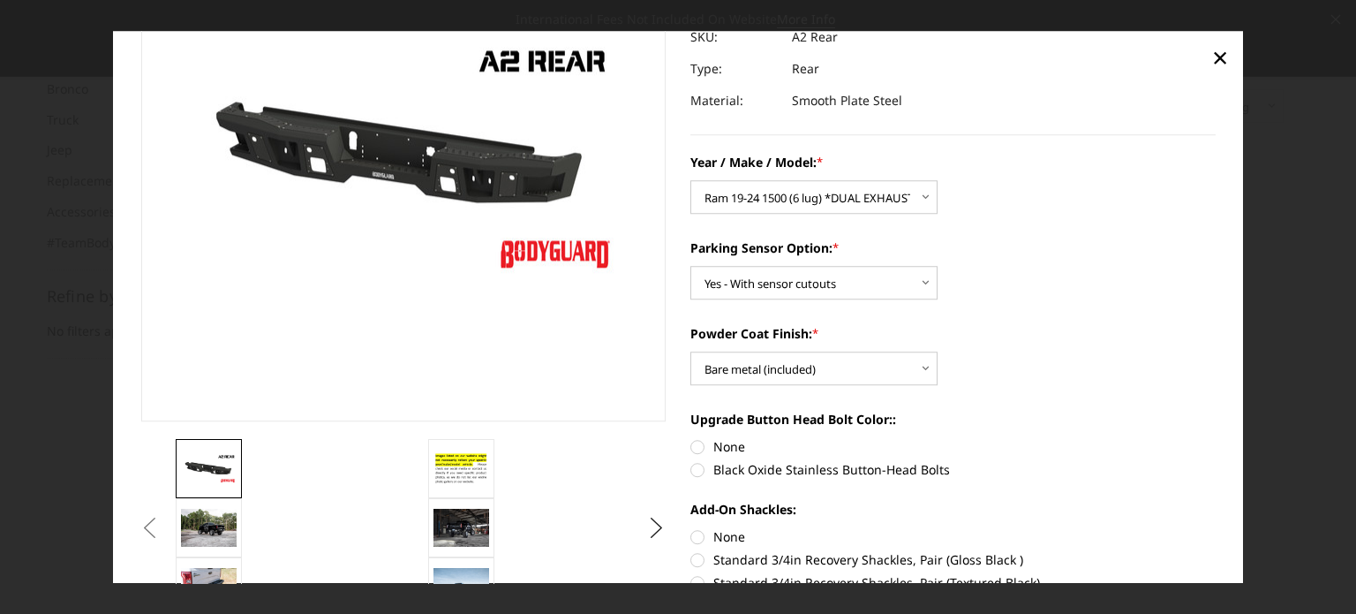
scroll to position [108, 0]
